Goal: Information Seeking & Learning: Find contact information

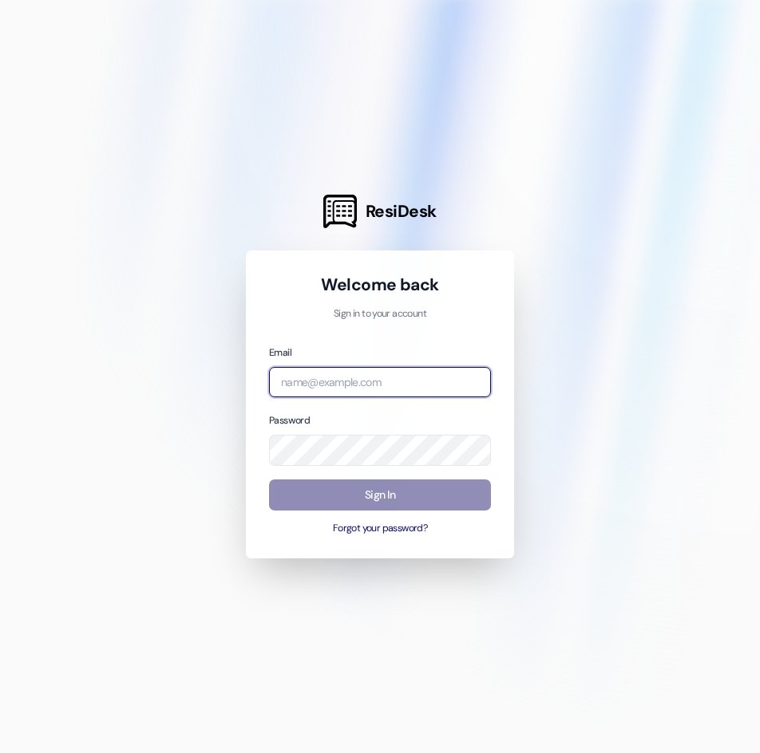
type input "[EMAIL_ADDRESS][DOMAIN_NAME]"
click at [380, 492] on button "Sign In" at bounding box center [380, 495] width 222 height 31
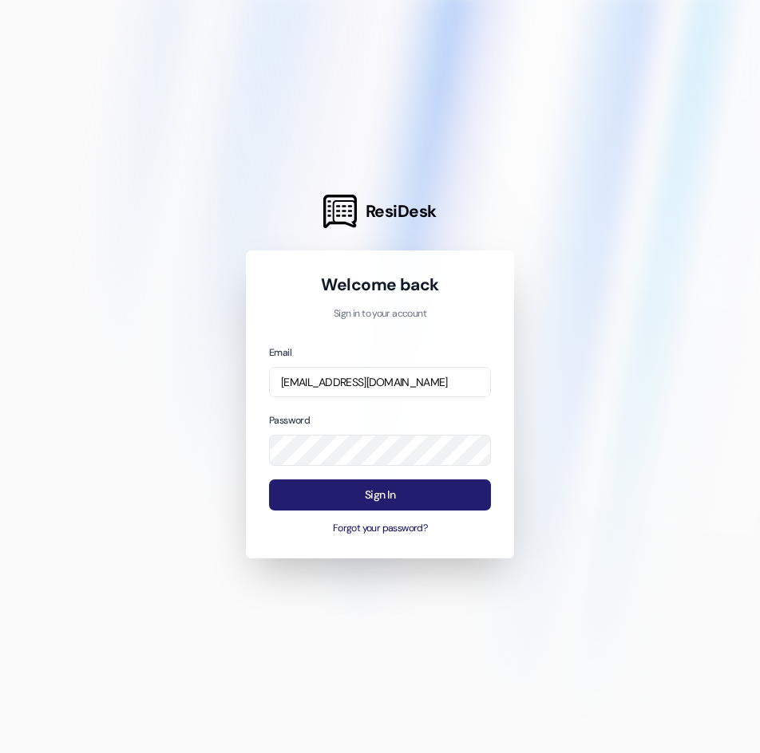
click at [381, 493] on button "Sign In" at bounding box center [380, 495] width 222 height 31
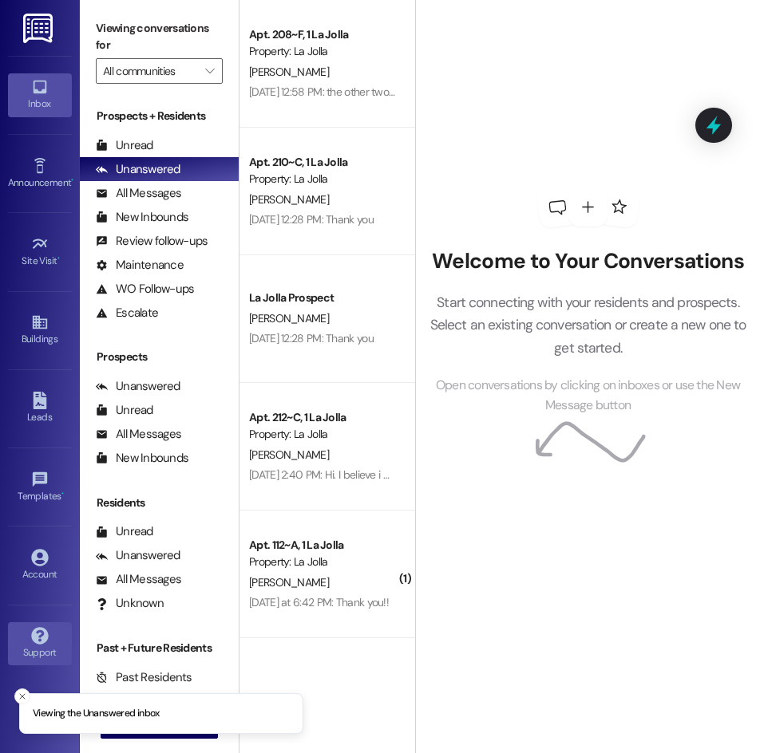
click at [29, 639] on link "Support" at bounding box center [40, 644] width 64 height 43
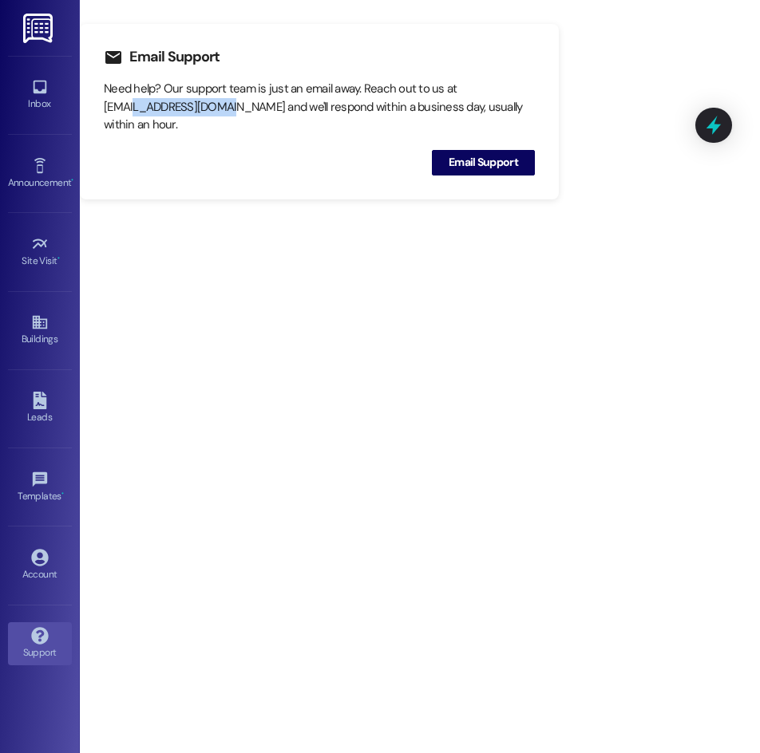
drag, startPoint x: 132, startPoint y: 102, endPoint x: 219, endPoint y: 99, distance: 86.3
click at [219, 99] on div "Need help? Our support team is just an email away. Reach out to us at [EMAIL_AD…" at bounding box center [319, 107] width 431 height 54
